Goal: Use online tool/utility: Utilize a website feature to perform a specific function

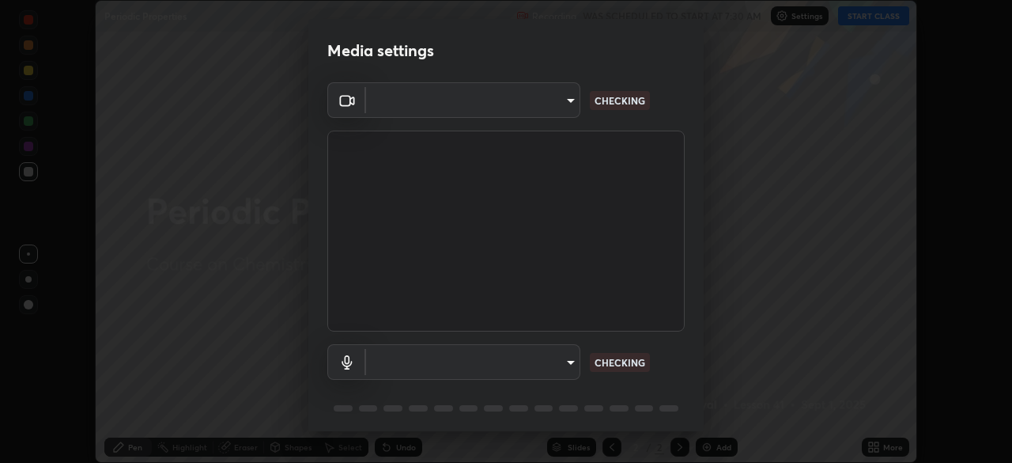
scroll to position [463, 1012]
type input "76dab4993bb4d0ea98481a190898d4cac78937782bc999a4cfeb95627a500e2f"
type input "default"
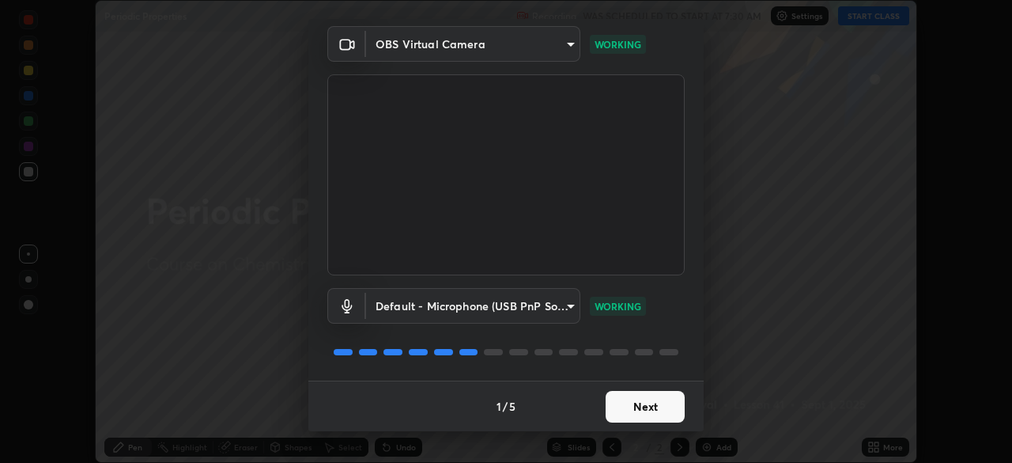
click at [645, 401] on button "Next" at bounding box center [645, 407] width 79 height 32
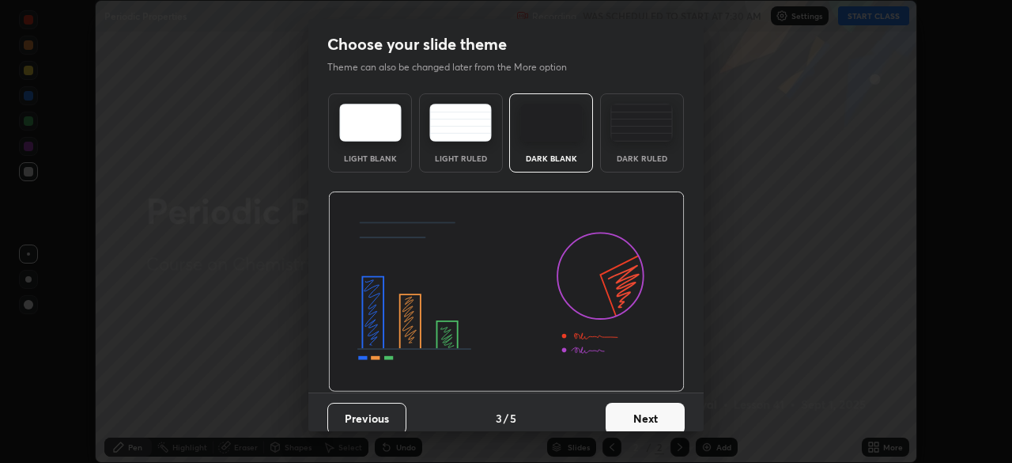
click at [658, 410] on button "Next" at bounding box center [645, 418] width 79 height 32
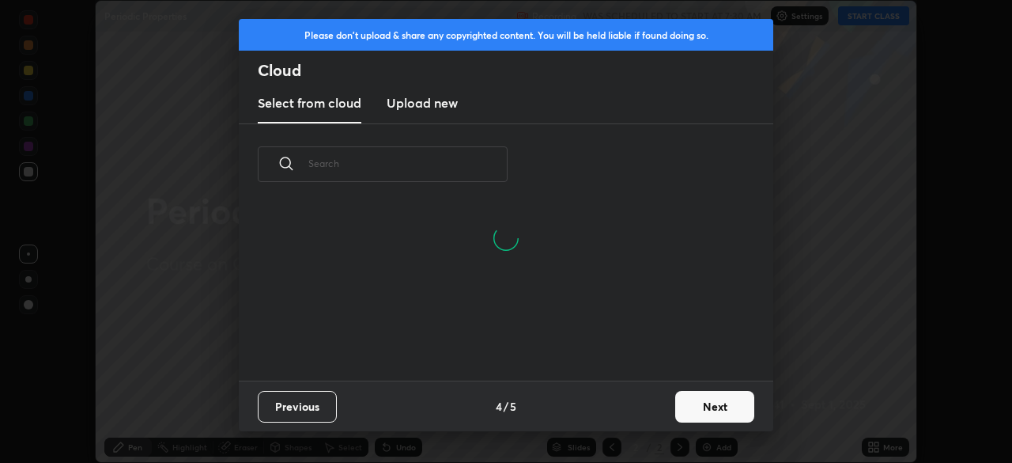
click at [710, 411] on button "Next" at bounding box center [714, 407] width 79 height 32
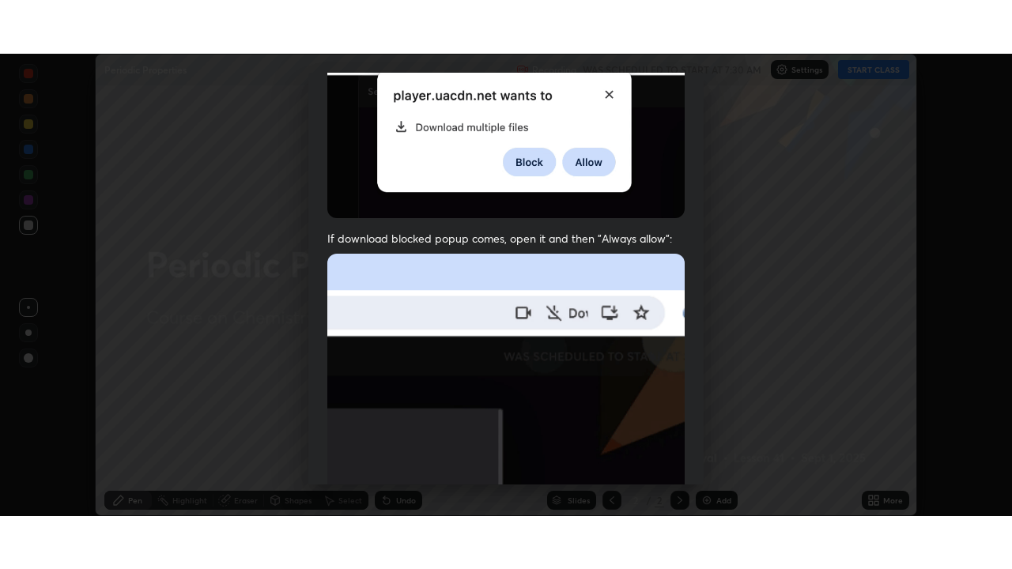
scroll to position [379, 0]
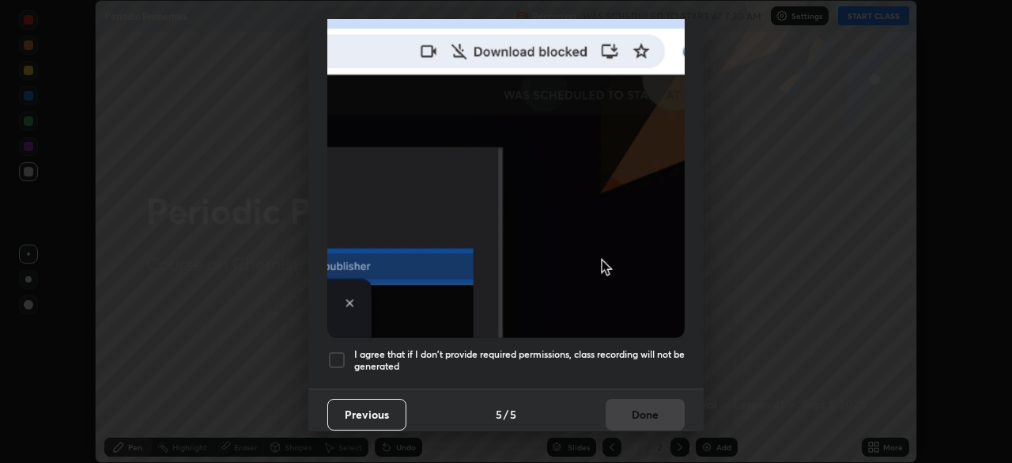
click at [343, 354] on div at bounding box center [336, 359] width 19 height 19
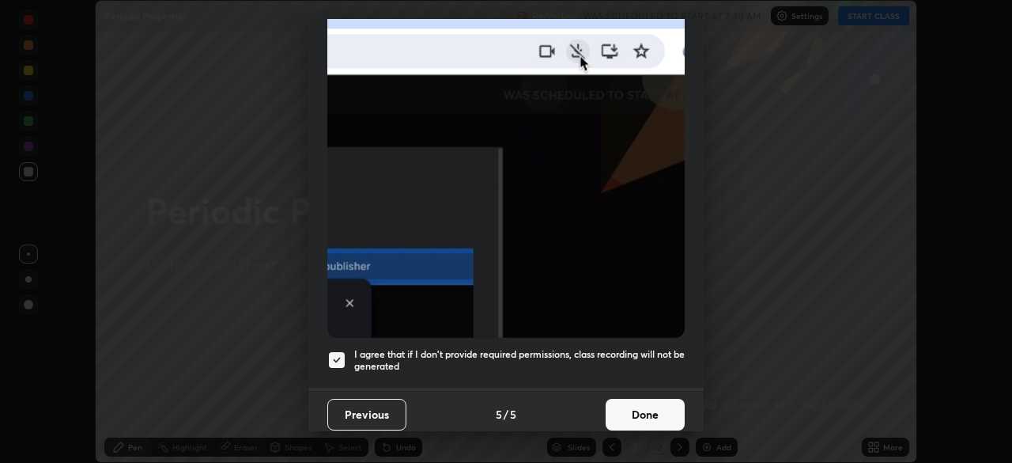
click at [644, 400] on button "Done" at bounding box center [645, 414] width 79 height 32
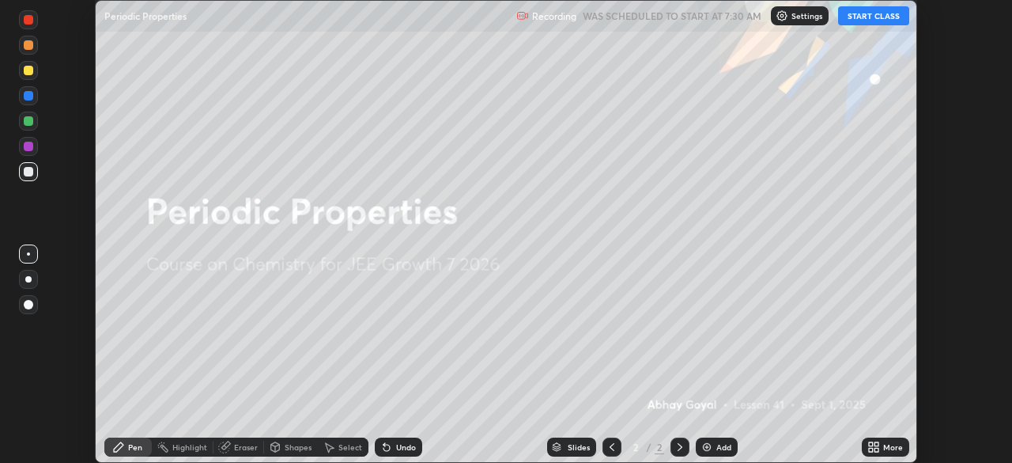
click at [863, 19] on button "START CLASS" at bounding box center [873, 15] width 71 height 19
click at [889, 444] on div "More" at bounding box center [893, 447] width 20 height 8
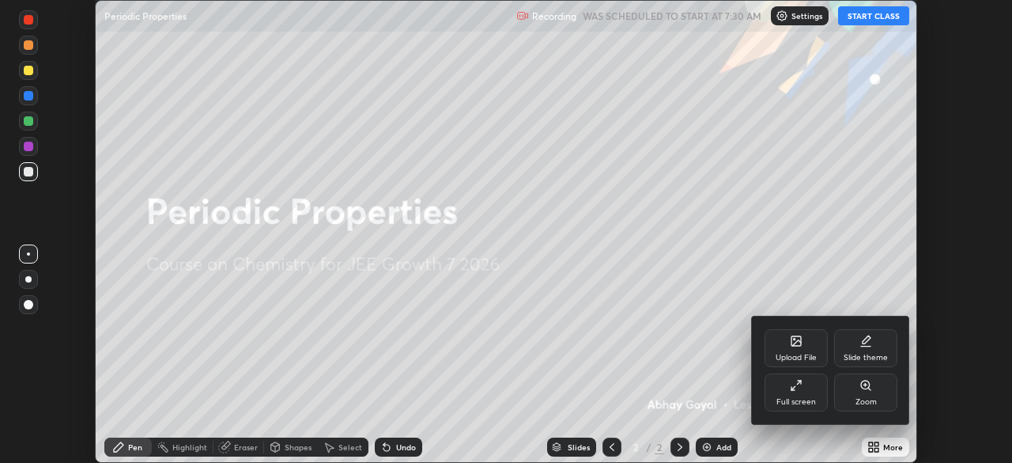
click at [787, 398] on div "Full screen" at bounding box center [796, 402] width 40 height 8
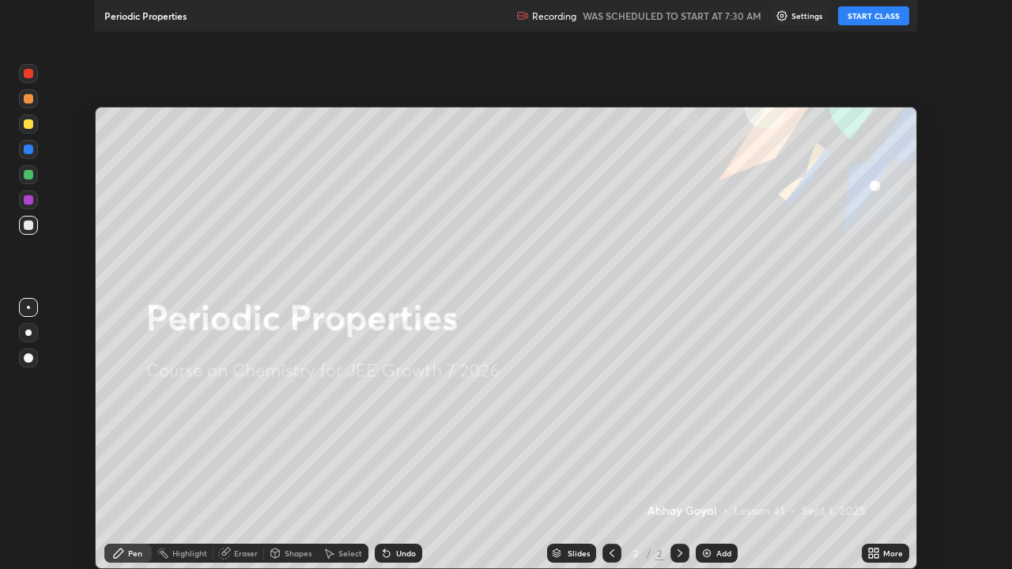
scroll to position [569, 1012]
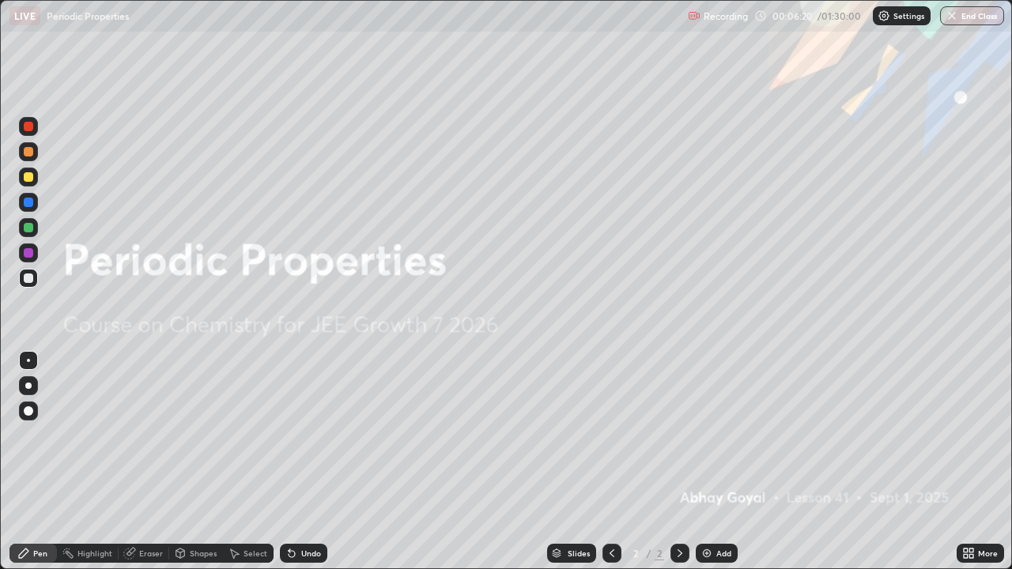
click at [725, 462] on div "Add" at bounding box center [723, 553] width 15 height 8
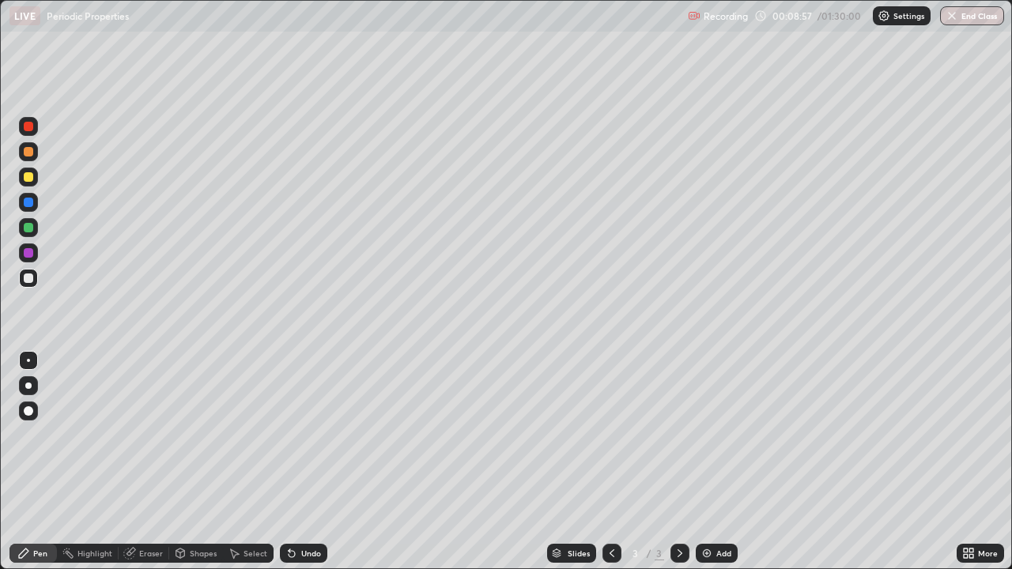
click at [710, 462] on img at bounding box center [706, 553] width 13 height 13
click at [251, 462] on div "Select" at bounding box center [248, 553] width 51 height 19
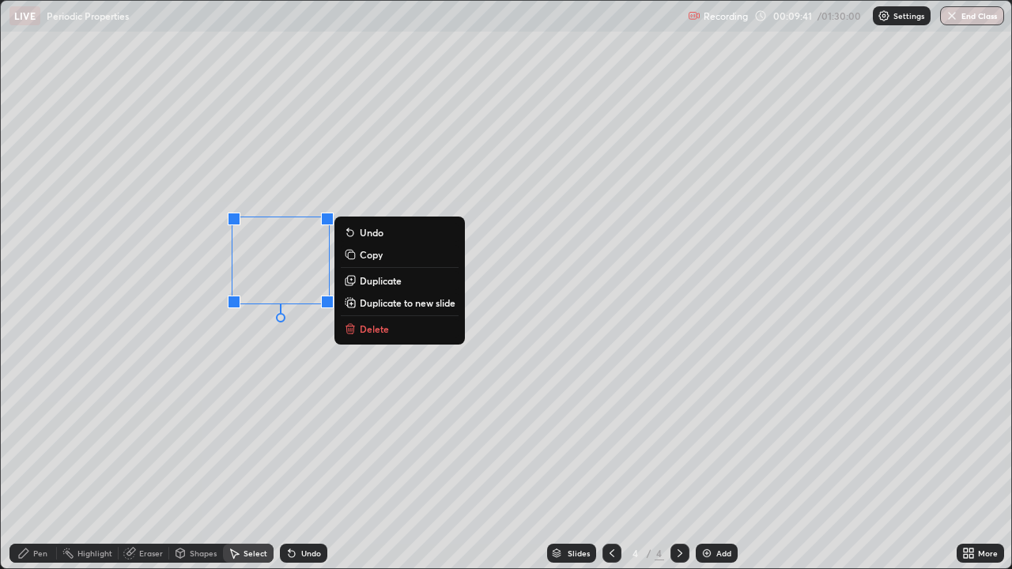
click at [186, 368] on div "0 ° Undo Copy Duplicate Duplicate to new slide Delete" at bounding box center [506, 285] width 1010 height 568
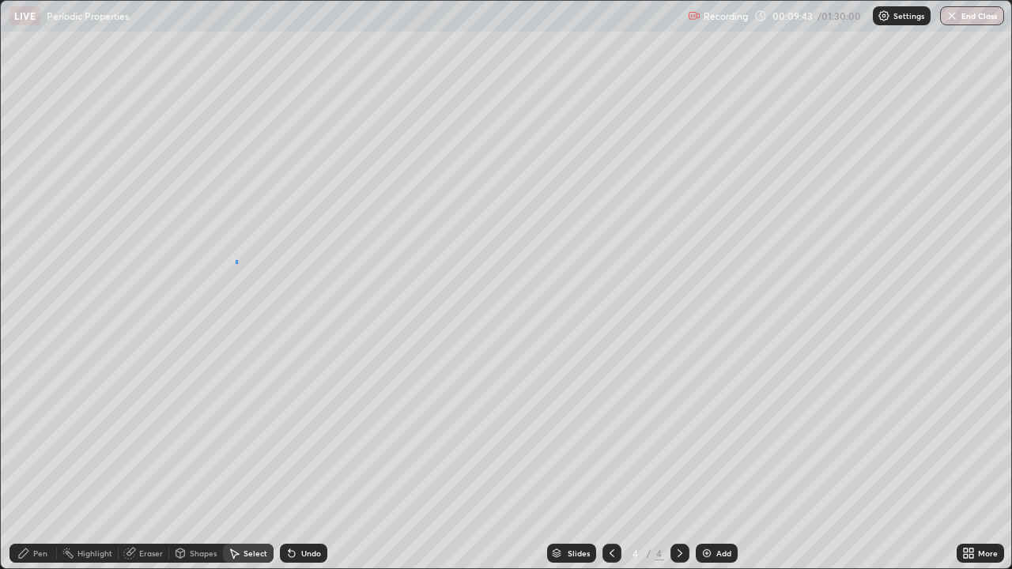
click at [236, 264] on div "0 ° Undo Copy Duplicate Duplicate to new slide Delete" at bounding box center [506, 285] width 1010 height 568
click at [40, 462] on div "Pen" at bounding box center [40, 553] width 14 height 8
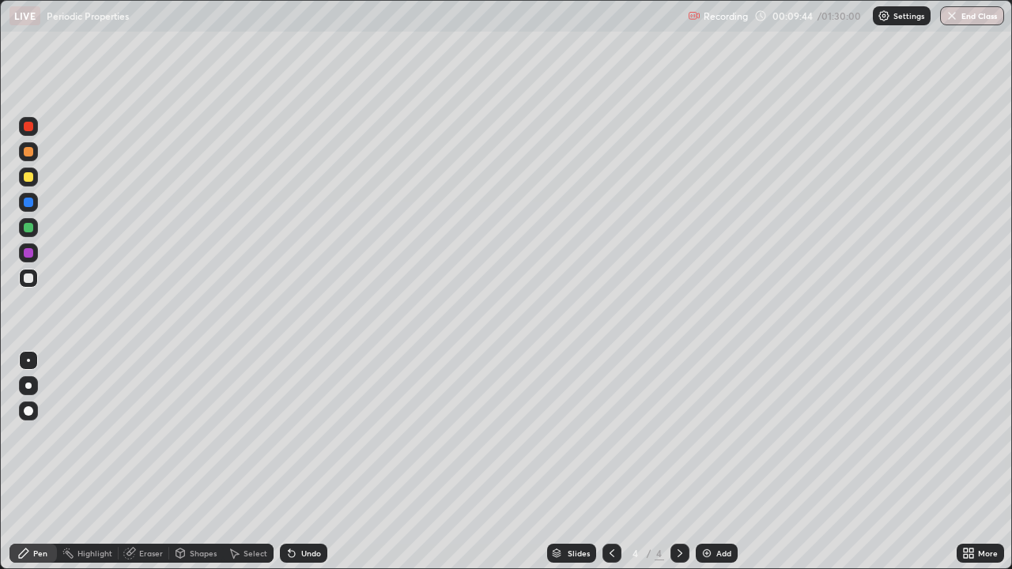
click at [42, 462] on div "Pen" at bounding box center [40, 553] width 14 height 8
click at [305, 462] on div "Undo" at bounding box center [311, 553] width 20 height 8
click at [309, 462] on div "Undo" at bounding box center [311, 553] width 20 height 8
click at [309, 462] on div "Undo" at bounding box center [303, 553] width 47 height 19
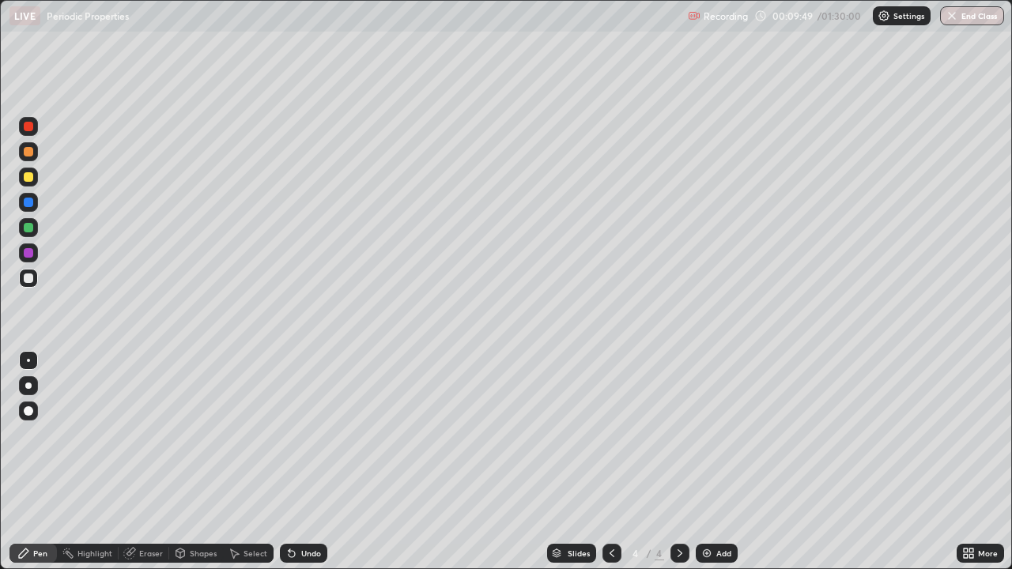
click at [311, 462] on div "Undo" at bounding box center [303, 553] width 47 height 19
click at [314, 462] on div "Undo" at bounding box center [311, 553] width 20 height 8
click at [319, 462] on div "Undo" at bounding box center [303, 553] width 47 height 19
click at [196, 462] on div "Shapes" at bounding box center [203, 553] width 27 height 8
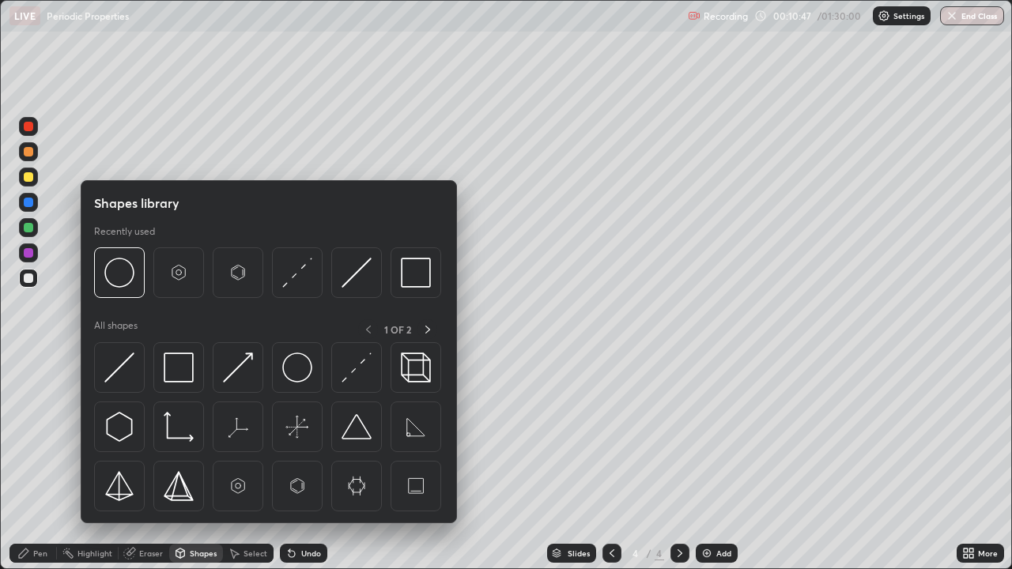
click at [258, 462] on div "Select" at bounding box center [248, 553] width 51 height 19
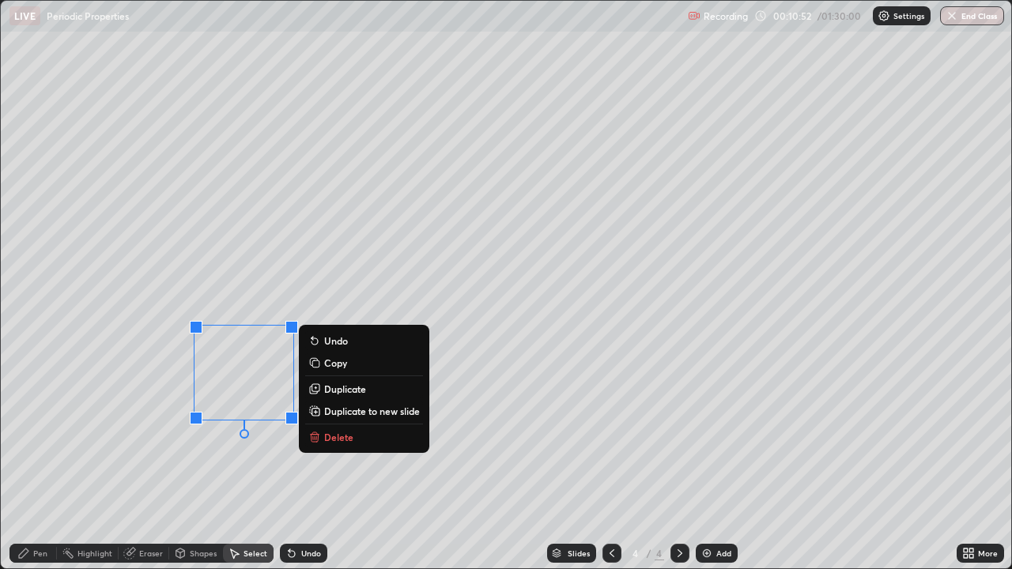
click at [128, 442] on div "0 ° Undo Copy Duplicate Duplicate to new slide Delete" at bounding box center [506, 285] width 1010 height 568
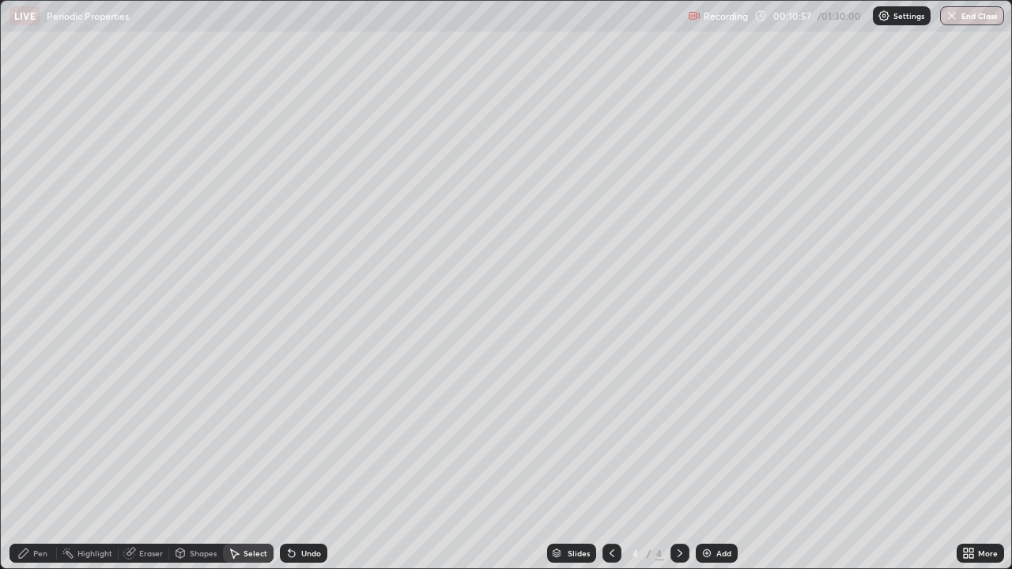
click at [28, 462] on icon at bounding box center [23, 553] width 13 height 13
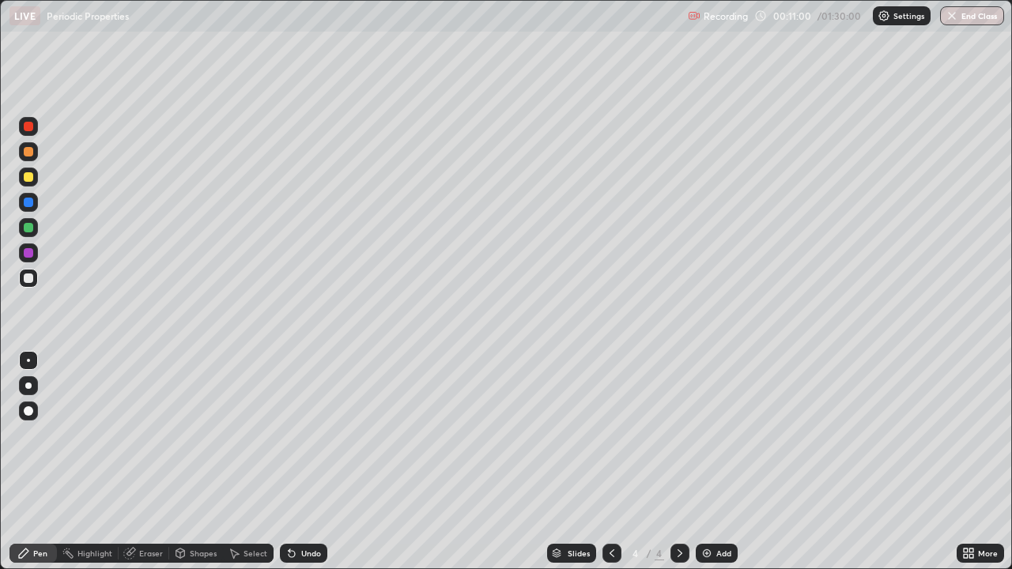
click at [32, 279] on div at bounding box center [28, 278] width 9 height 9
click at [293, 462] on icon at bounding box center [291, 553] width 13 height 13
click at [297, 462] on div "Undo" at bounding box center [303, 553] width 47 height 19
click at [301, 462] on div "Undo" at bounding box center [311, 553] width 20 height 8
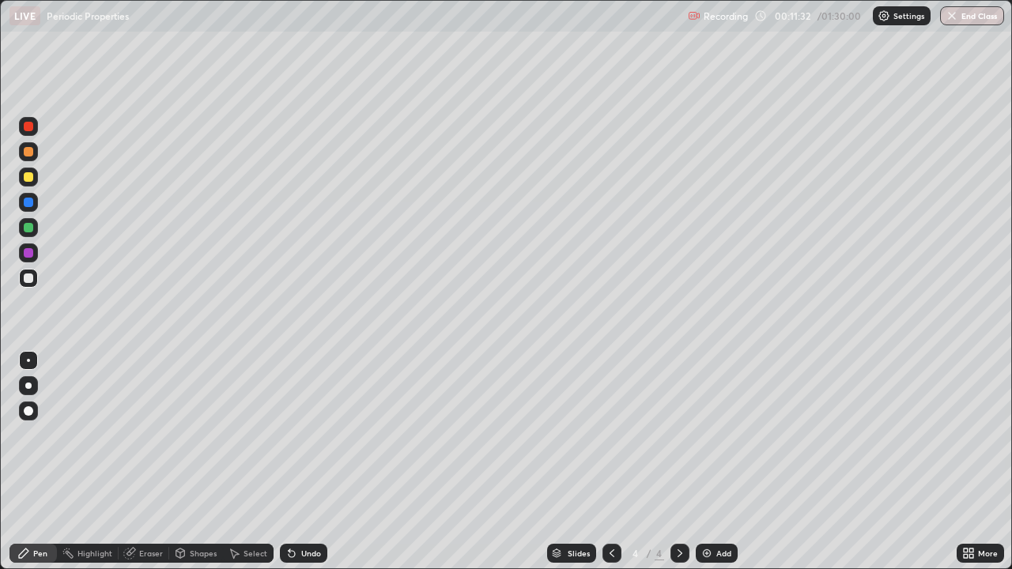
click at [21, 173] on div at bounding box center [28, 177] width 19 height 19
click at [142, 462] on div "Eraser" at bounding box center [144, 553] width 51 height 19
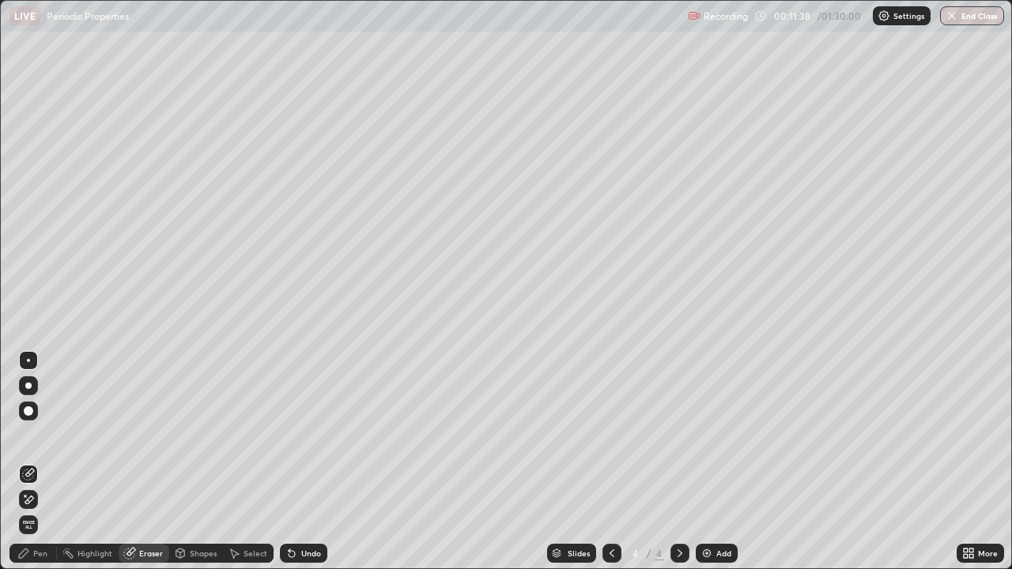
click at [39, 462] on div "Pen" at bounding box center [40, 553] width 14 height 8
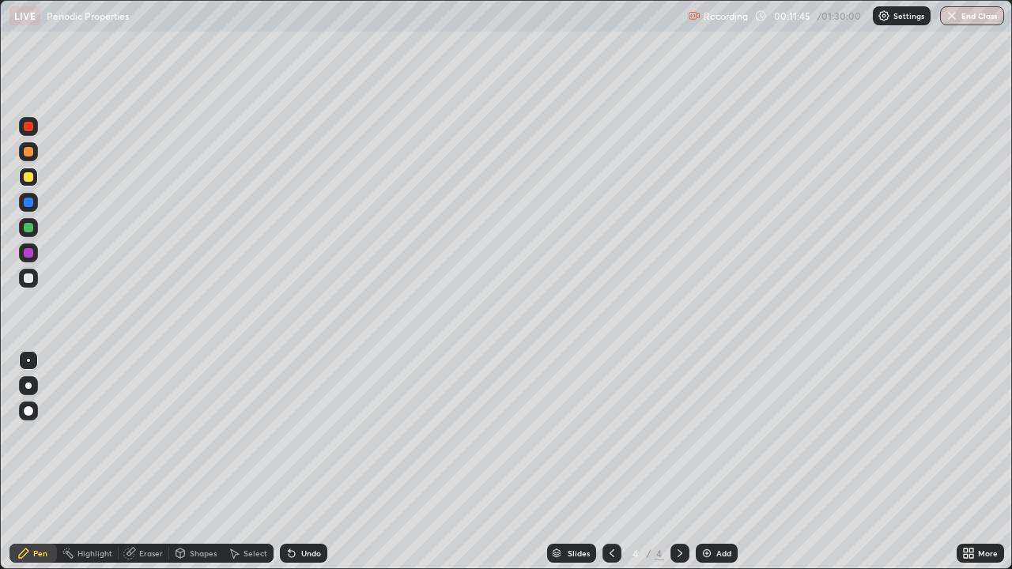
click at [300, 462] on div "Undo" at bounding box center [303, 553] width 47 height 19
click at [302, 462] on div "Undo" at bounding box center [311, 553] width 20 height 8
click at [303, 462] on div "Undo" at bounding box center [303, 553] width 47 height 19
click at [299, 462] on div "Undo" at bounding box center [303, 553] width 47 height 19
click at [32, 276] on div at bounding box center [28, 278] width 9 height 9
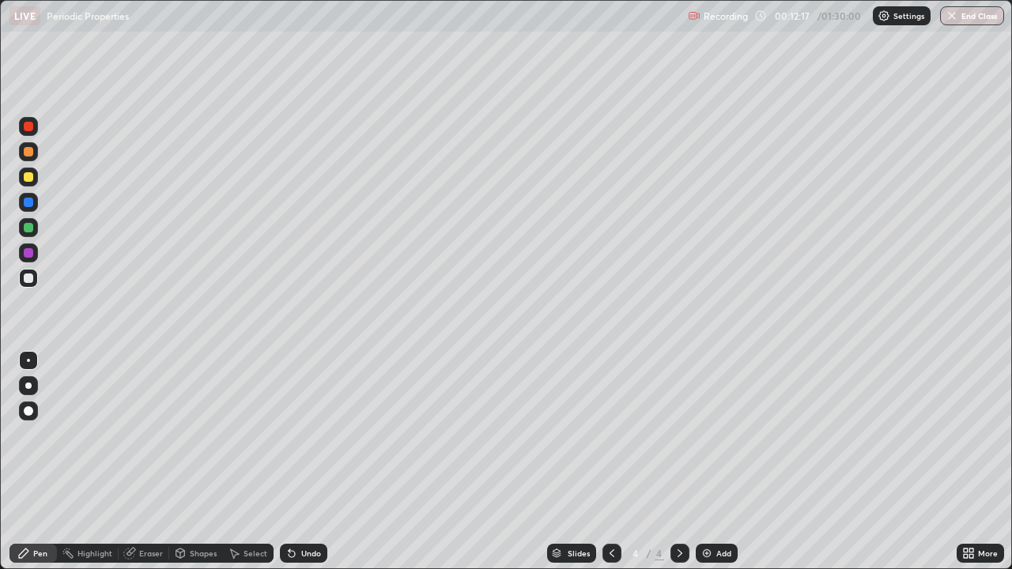
click at [305, 462] on div "Undo" at bounding box center [303, 553] width 47 height 19
click at [300, 462] on div "Undo" at bounding box center [303, 553] width 47 height 19
click at [305, 462] on div "Undo" at bounding box center [311, 553] width 20 height 8
click at [194, 462] on div "Shapes" at bounding box center [203, 553] width 27 height 8
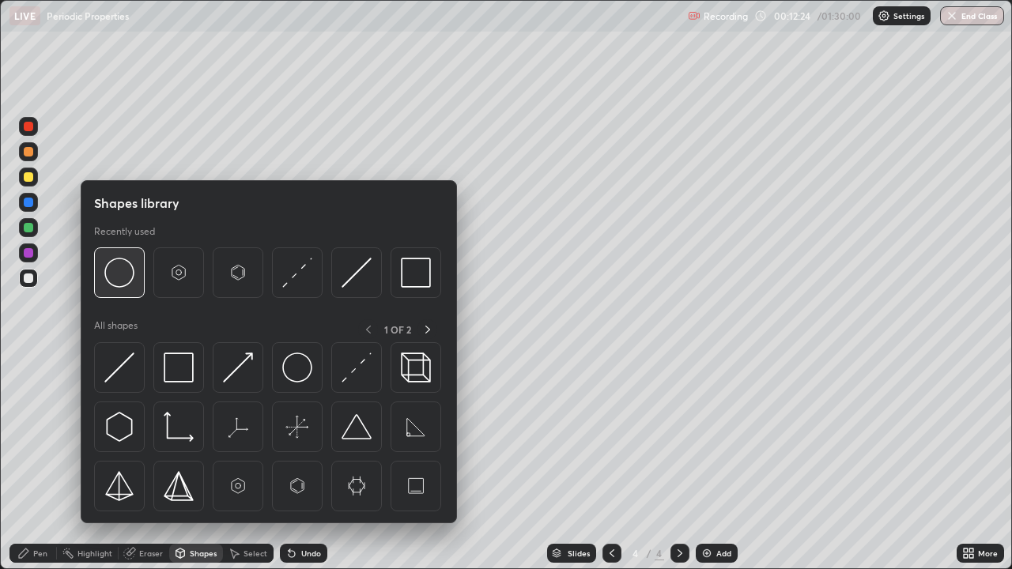
click at [122, 279] on img at bounding box center [119, 273] width 30 height 30
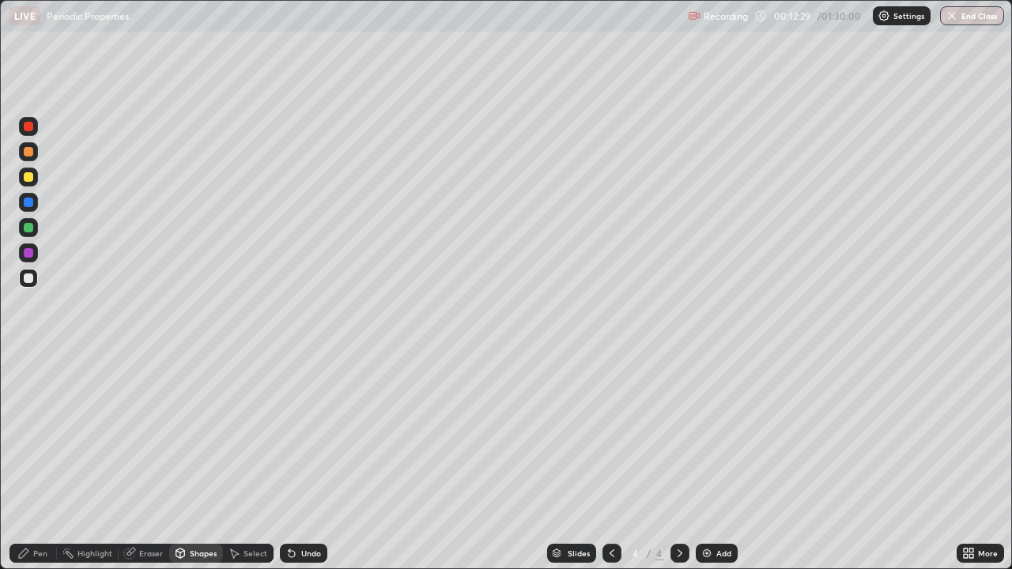
click at [195, 462] on div "Shapes" at bounding box center [196, 553] width 54 height 19
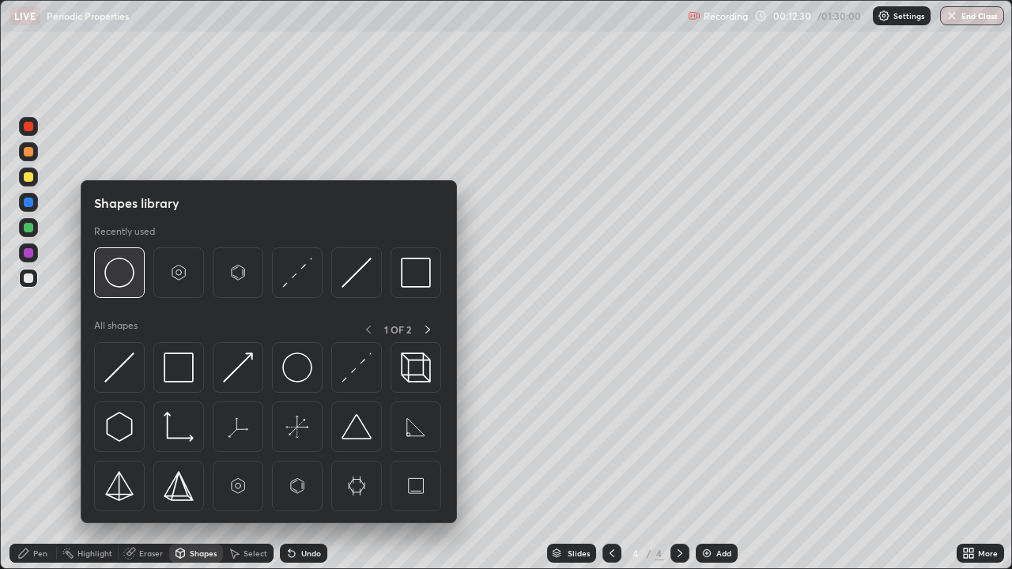
click at [123, 275] on img at bounding box center [119, 273] width 30 height 30
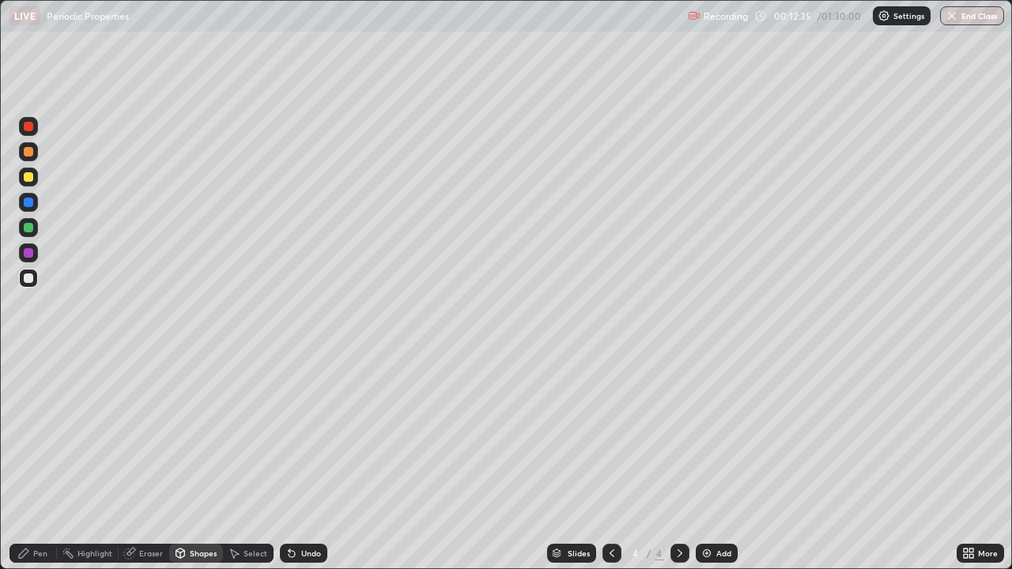
click at [313, 462] on div "Undo" at bounding box center [311, 553] width 20 height 8
click at [34, 462] on div "Pen" at bounding box center [40, 553] width 14 height 8
click at [27, 173] on div at bounding box center [28, 176] width 9 height 9
click at [31, 276] on div at bounding box center [28, 278] width 9 height 9
click at [28, 227] on div at bounding box center [28, 227] width 9 height 9
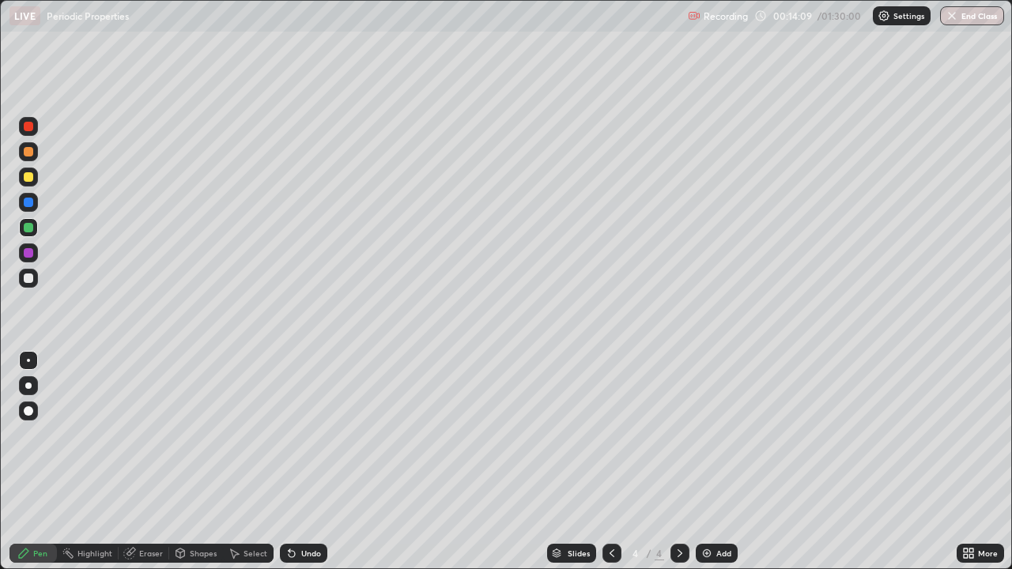
click at [31, 199] on div at bounding box center [28, 202] width 9 height 9
click at [310, 462] on div "Undo" at bounding box center [303, 553] width 47 height 19
click at [307, 462] on div "Undo" at bounding box center [311, 553] width 20 height 8
click at [301, 462] on div "Undo" at bounding box center [311, 553] width 20 height 8
